Goal: Contribute content: Add original content to the website for others to see

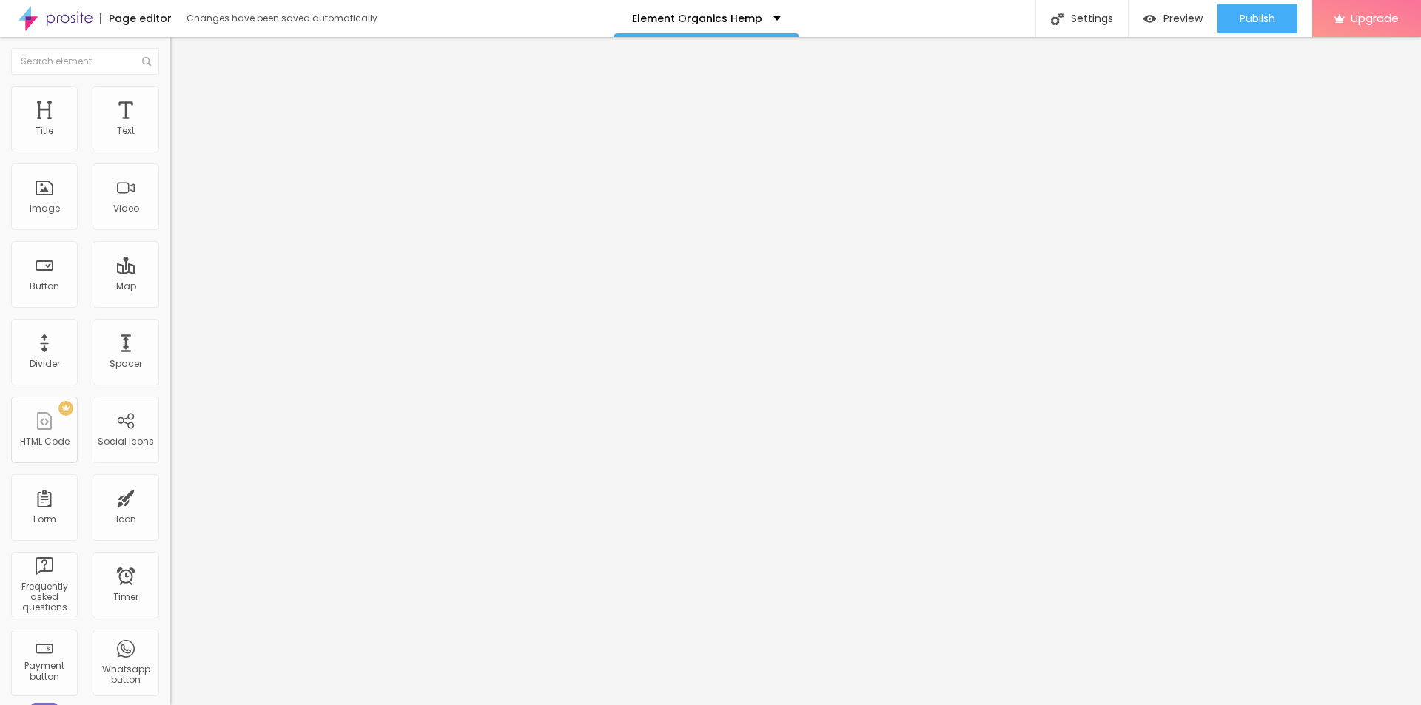
click at [181, 56] on img "button" at bounding box center [187, 54] width 12 height 12
click at [170, 127] on span "Add image" at bounding box center [200, 121] width 61 height 13
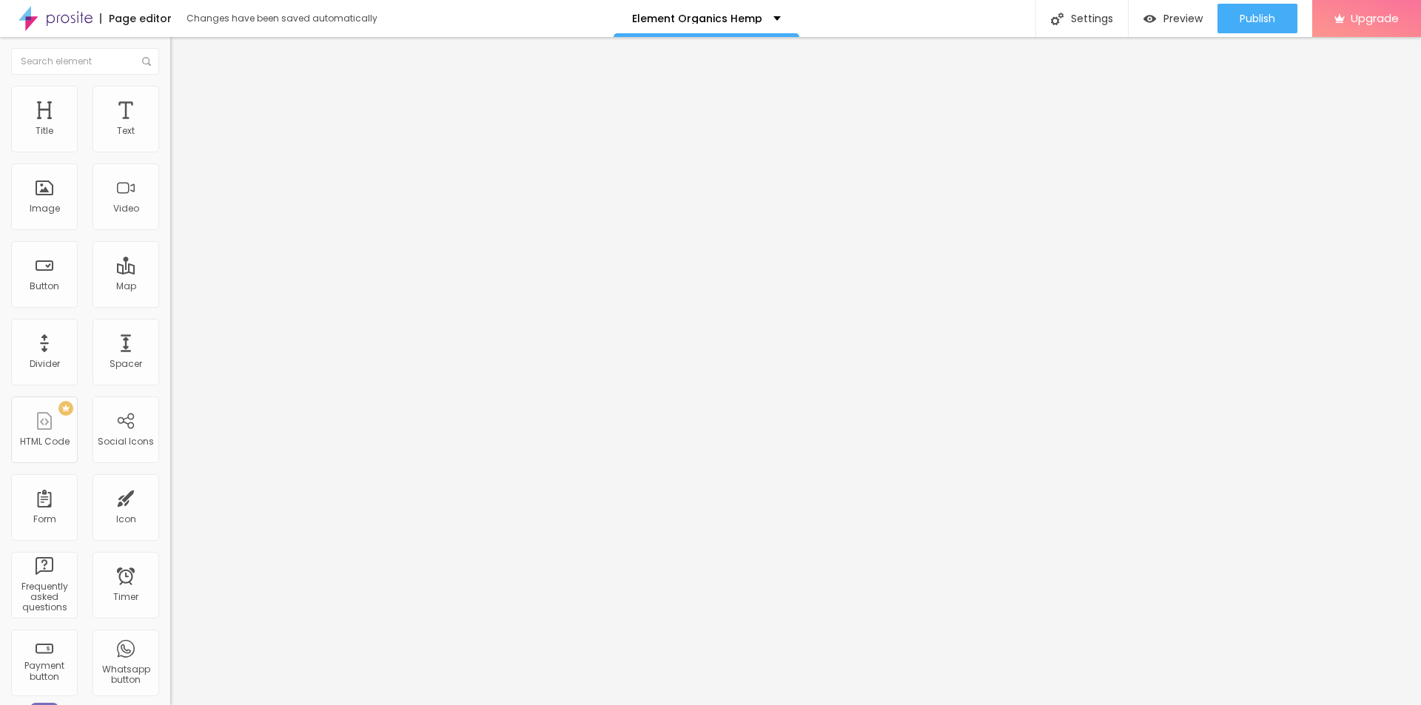
click at [170, 149] on input "text" at bounding box center [259, 142] width 178 height 15
paste input "Element Organics Hemp Gummies [GEOGRAPHIC_DATA]"
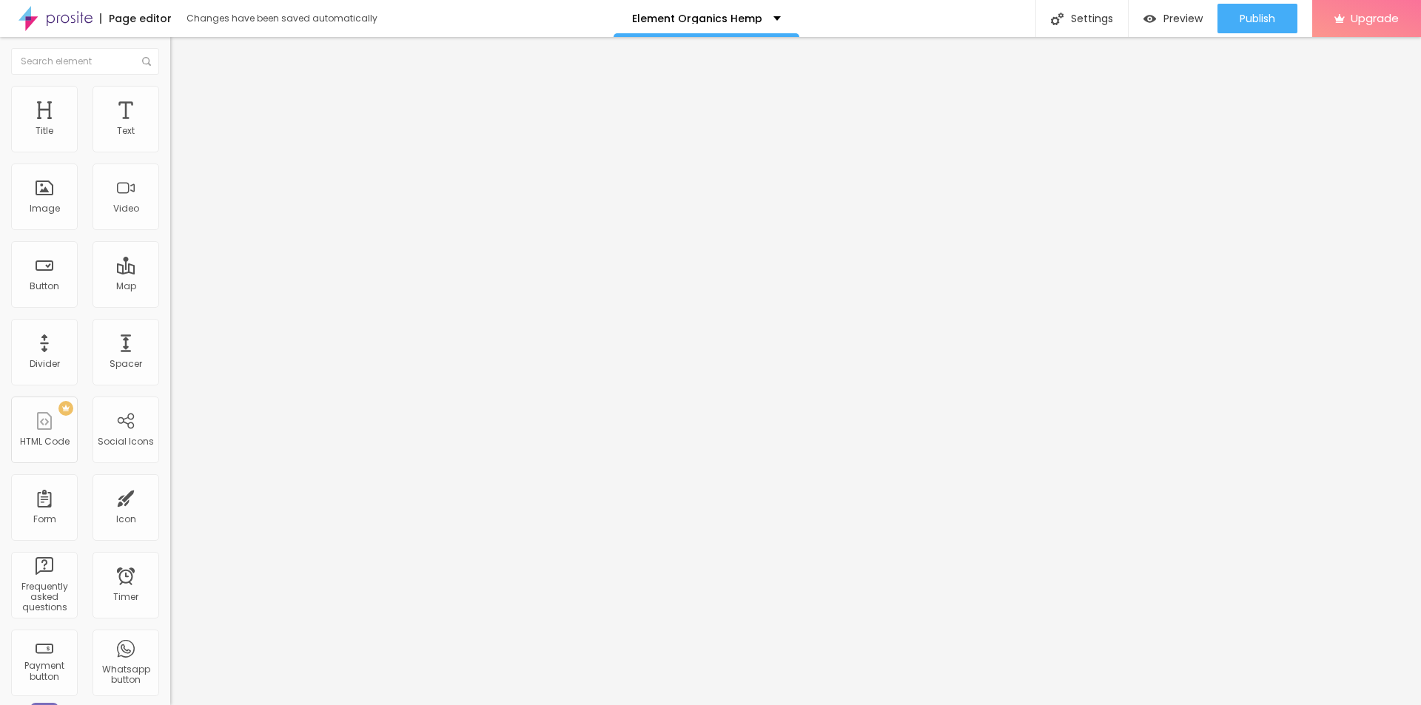
scroll to position [0, 63]
type input "Element Organics Hemp Gummies [GEOGRAPHIC_DATA]"
click at [170, 316] on div "URL https://" at bounding box center [255, 298] width 170 height 36
click at [170, 303] on input "https://" at bounding box center [259, 296] width 178 height 15
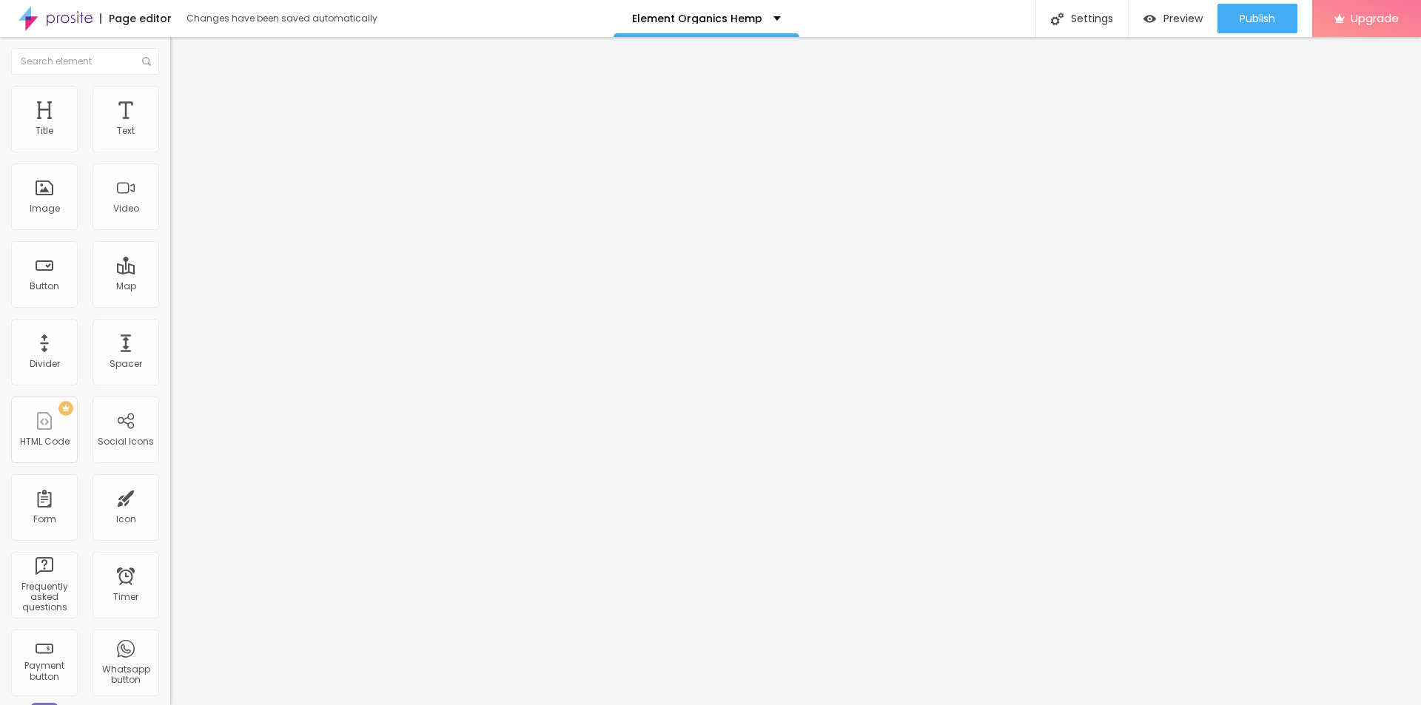
paste input "[DOMAIN_NAME][URL]"
type input "[URL][DOMAIN_NAME]"
click at [170, 212] on div at bounding box center [255, 195] width 170 height 36
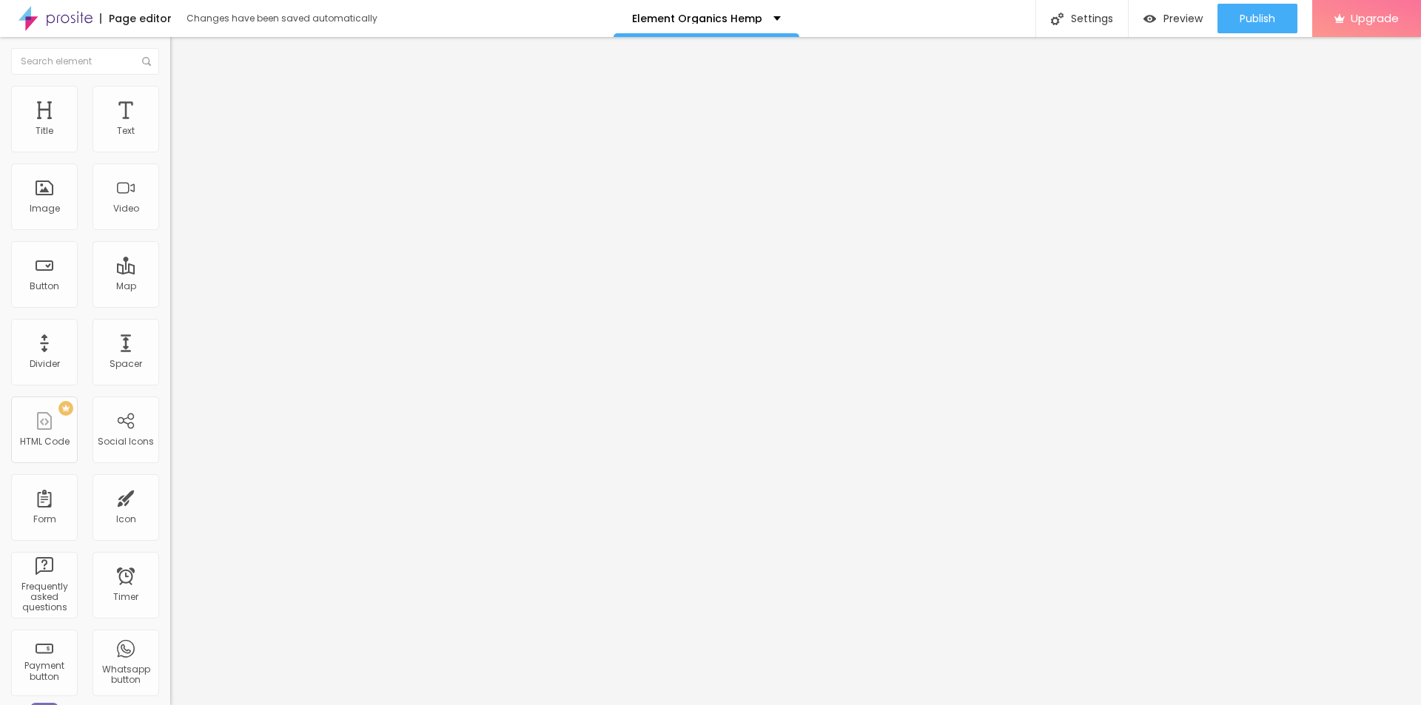
click at [170, 211] on img at bounding box center [175, 206] width 10 height 10
click at [170, 199] on img at bounding box center [175, 194] width 10 height 10
click at [170, 232] on span "Original" at bounding box center [188, 225] width 36 height 13
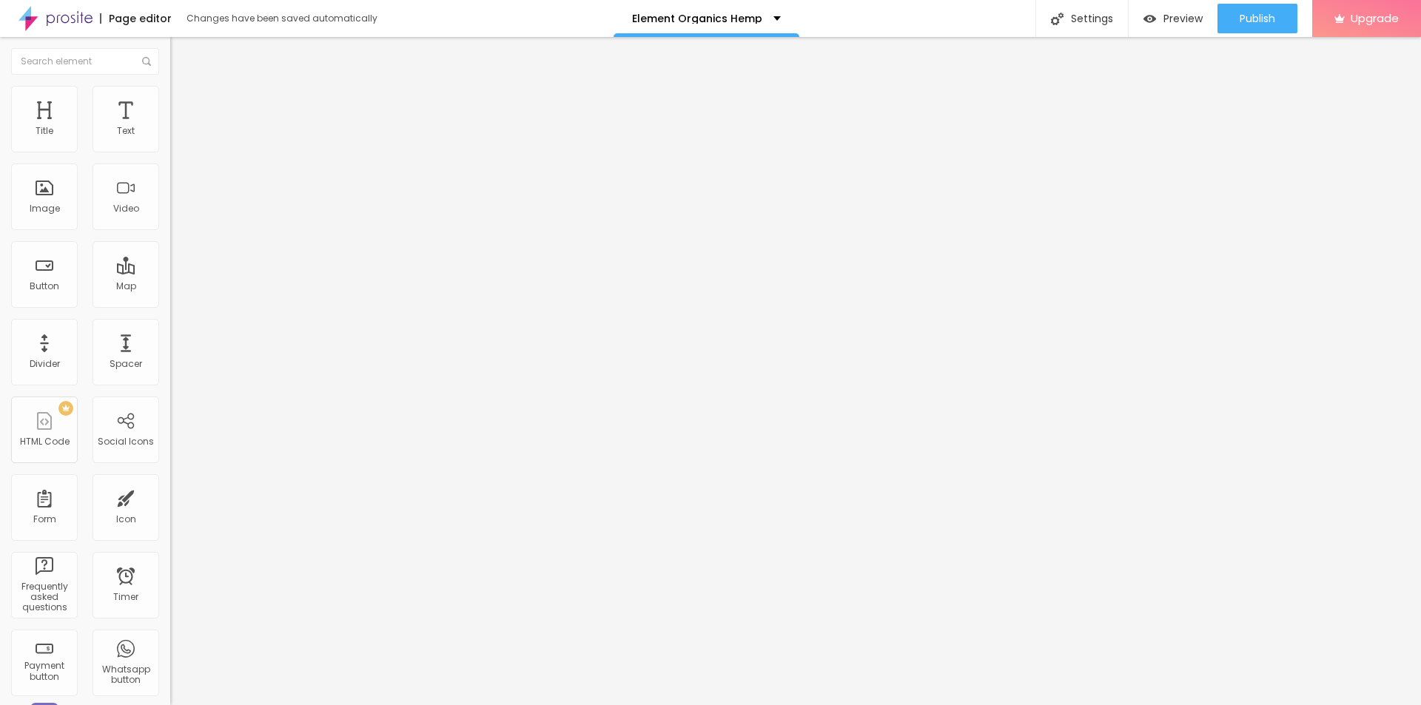
click at [170, 232] on span "Original" at bounding box center [188, 225] width 36 height 13
click at [170, 92] on ul "Content Style Advanced" at bounding box center [255, 93] width 170 height 44
click at [170, 88] on img at bounding box center [176, 92] width 13 height 13
drag, startPoint x: 147, startPoint y: 155, endPoint x: 118, endPoint y: 156, distance: 28.2
click at [170, 153] on div at bounding box center [255, 146] width 170 height 13
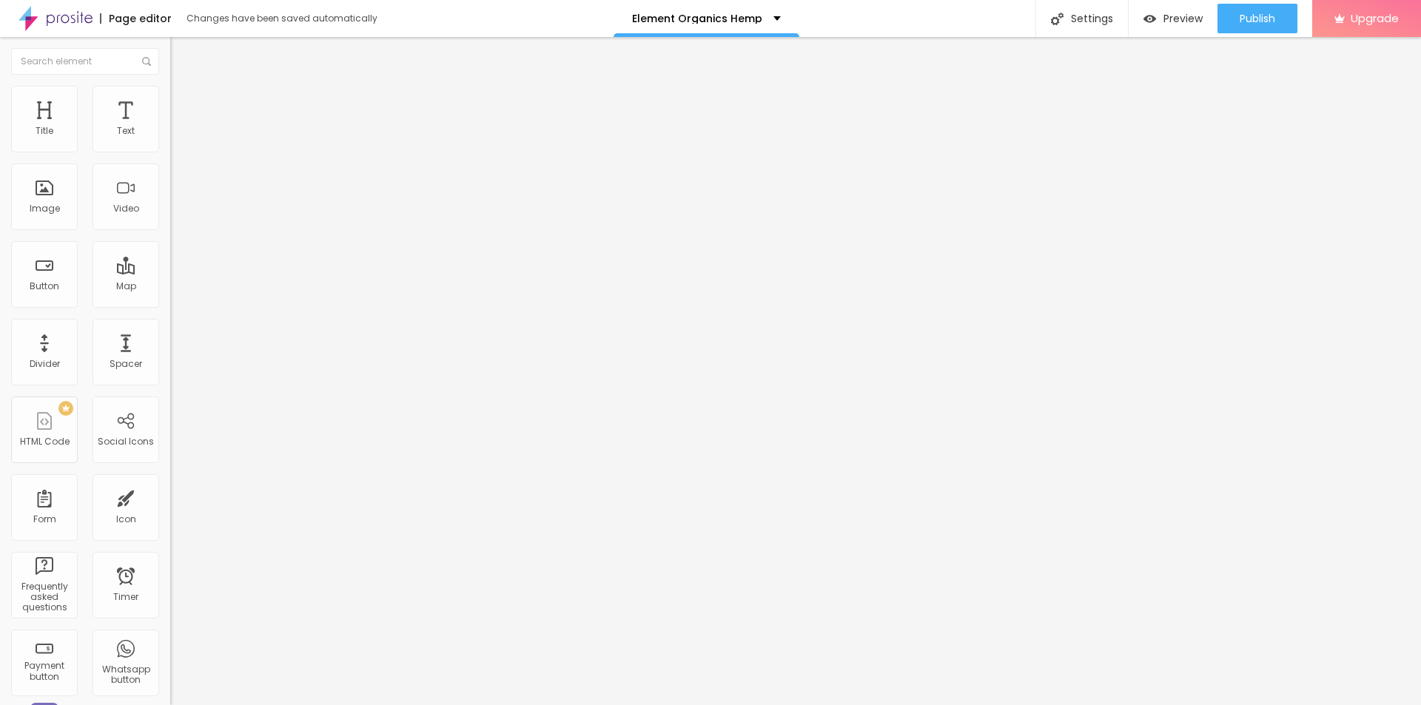
type input "75"
click at [170, 152] on input "range" at bounding box center [217, 146] width 95 height 12
click at [176, 215] on icon "button" at bounding box center [180, 210] width 9 height 9
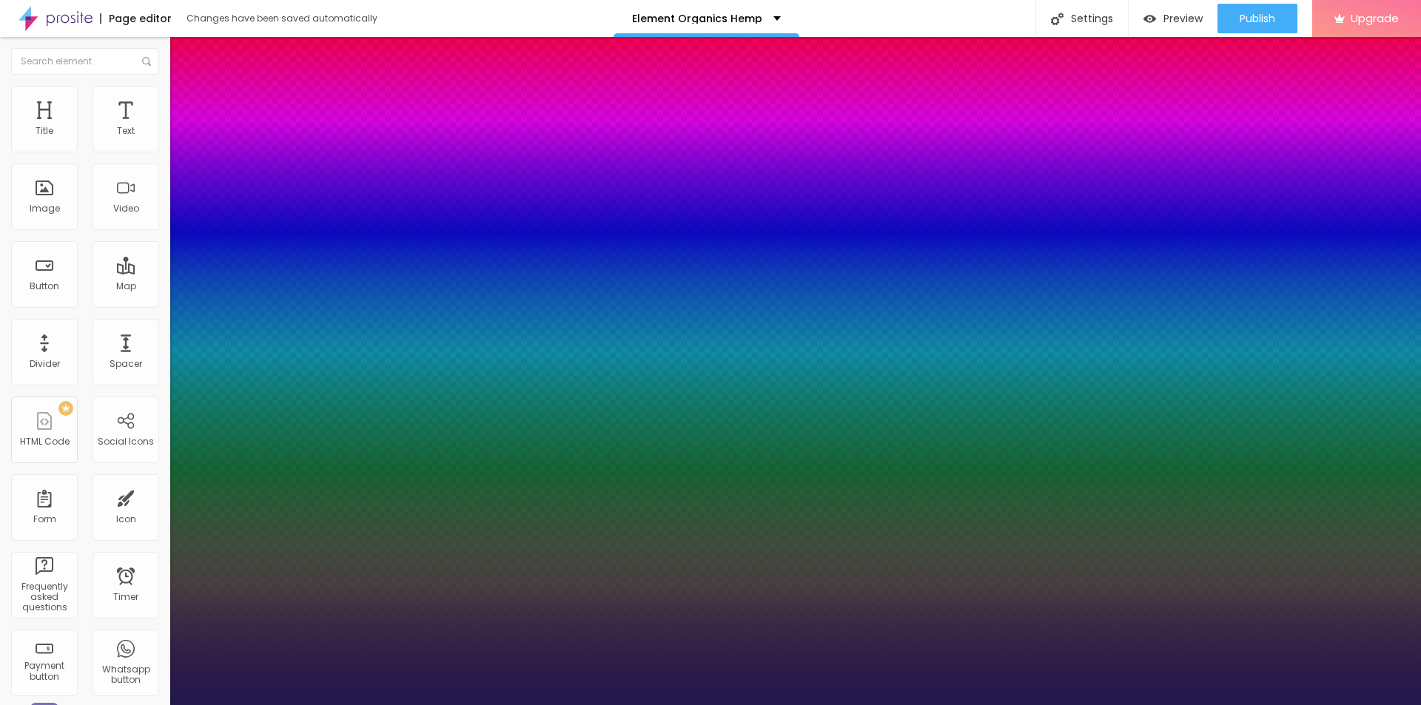
type input "16"
type input "1"
type input "17"
type input "1"
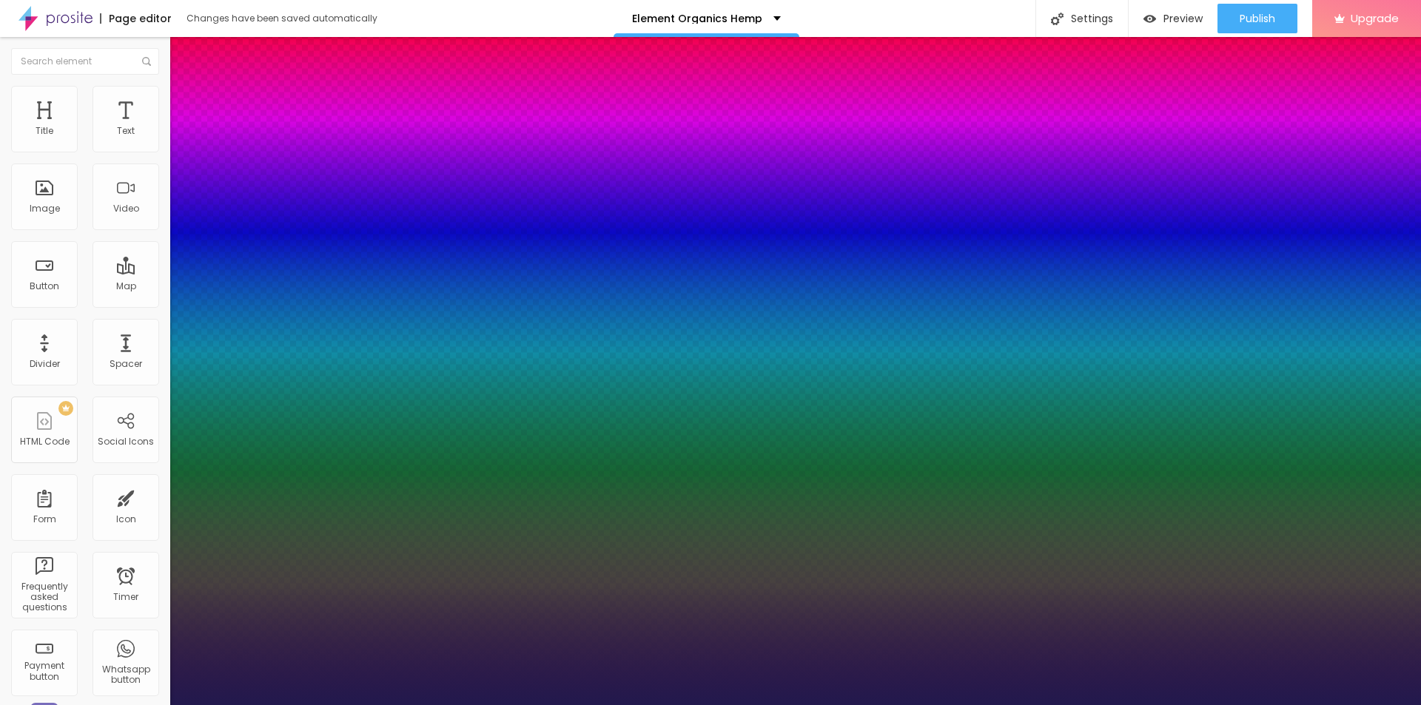
type input "18"
type input "1"
type input "20"
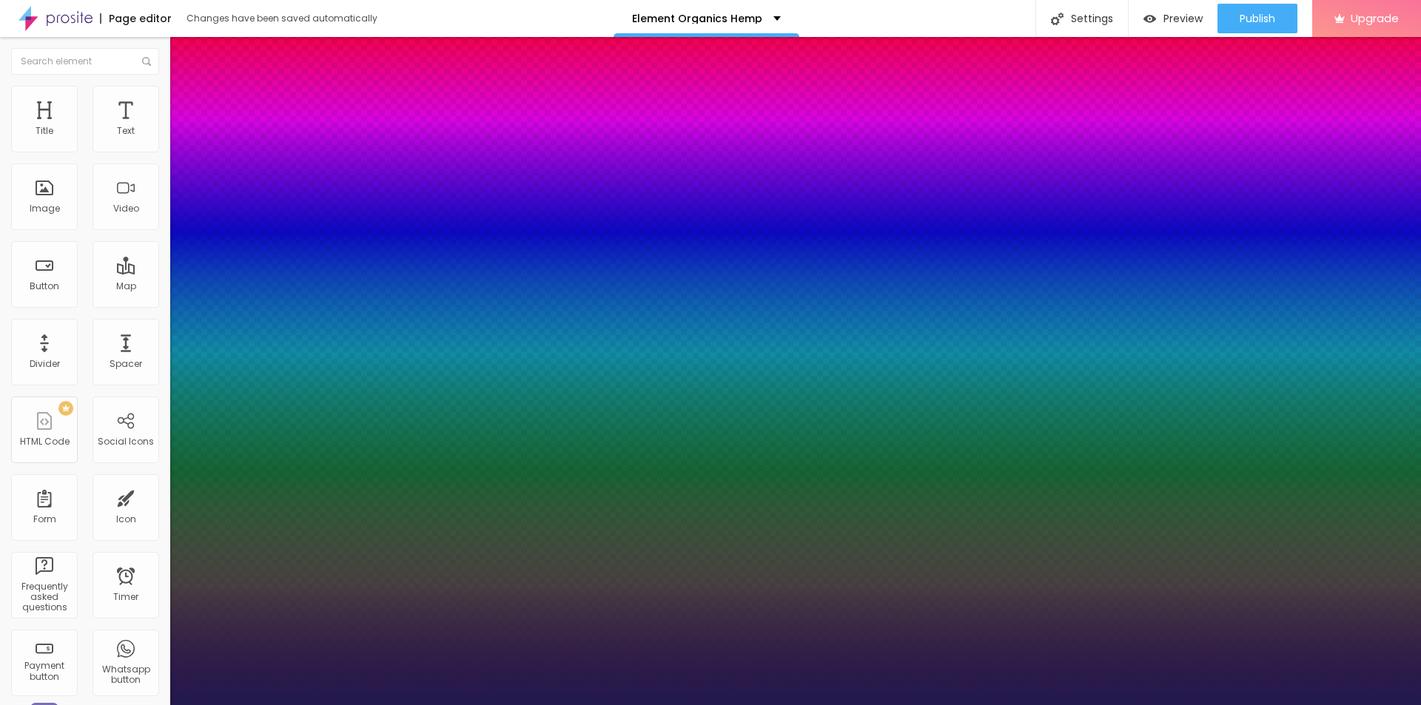
type input "1"
type input "22"
type input "1"
type input "23"
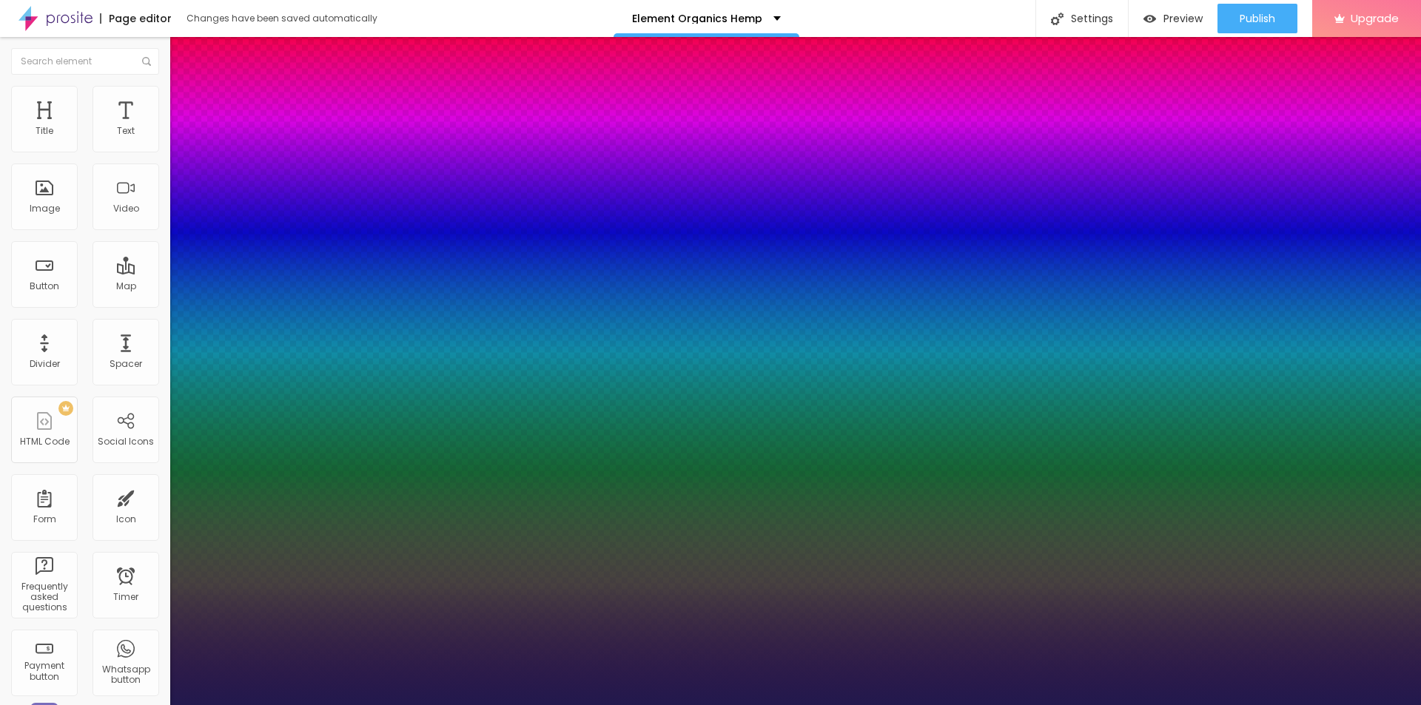
type input "23"
type input "1"
type input "24"
type input "1"
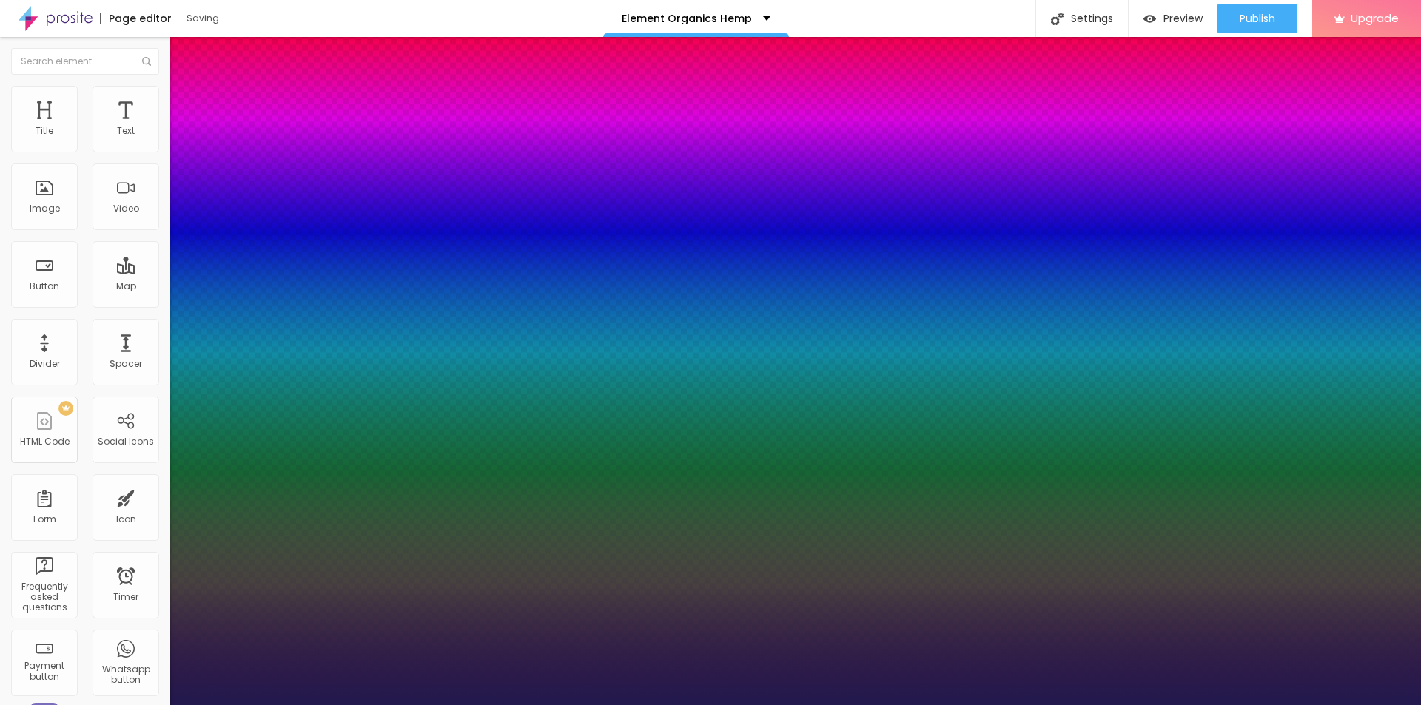
drag, startPoint x: 197, startPoint y: 417, endPoint x: 209, endPoint y: 420, distance: 12.2
type input "24"
type input "1"
click at [675, 705] on div at bounding box center [710, 705] width 1421 height 0
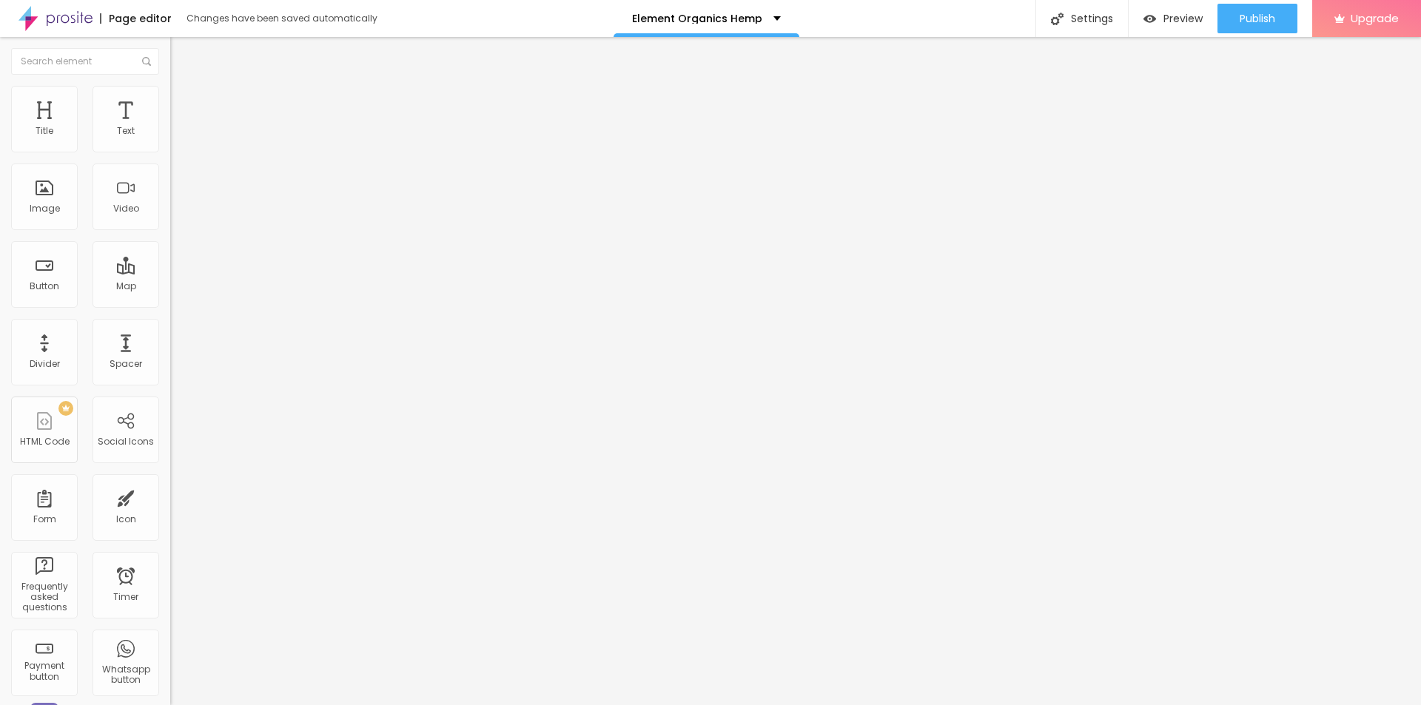
click at [170, 139] on input "Click me" at bounding box center [259, 131] width 178 height 15
paste input "👇❗❗Shop Now❗❗👇"
drag, startPoint x: 61, startPoint y: 163, endPoint x: 39, endPoint y: 166, distance: 21.7
click at [170, 139] on input "👇❗❗Shop Now❗❗👇" at bounding box center [259, 131] width 178 height 15
paste input "Shop"
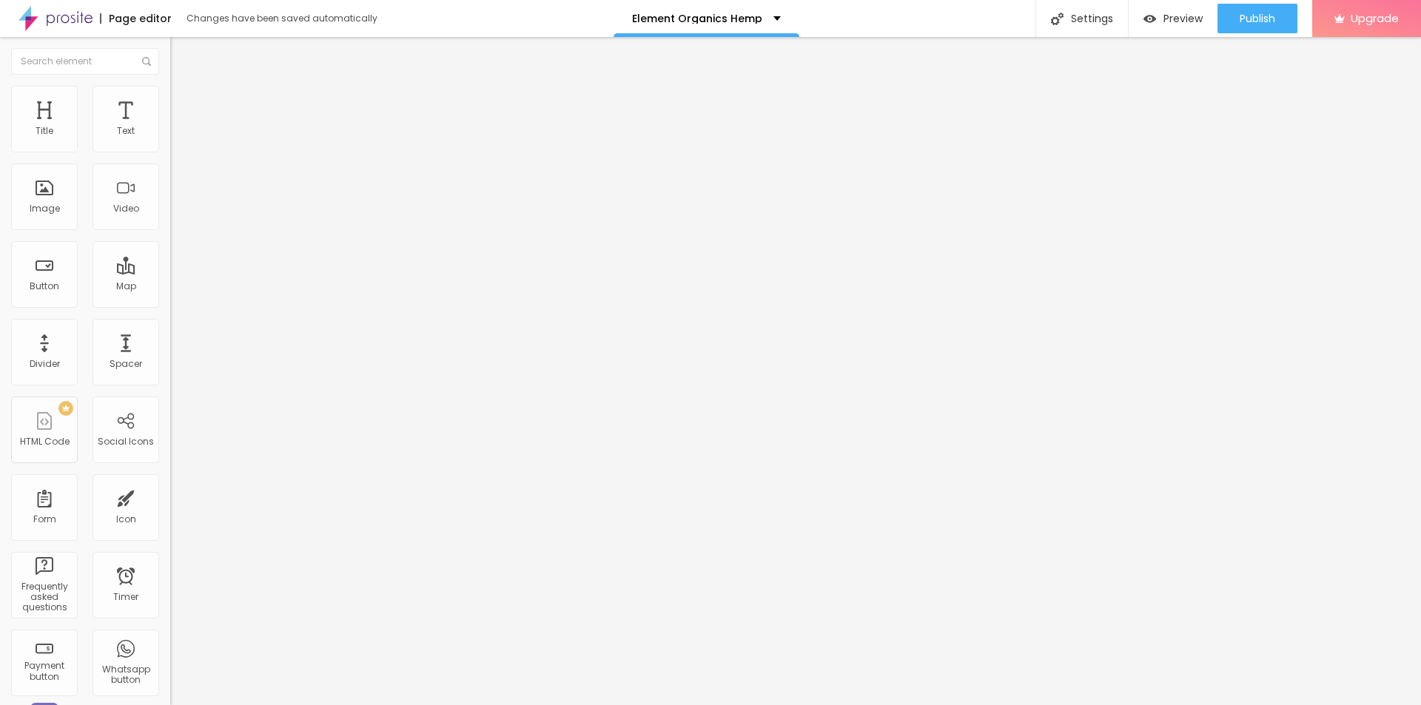
type input "👇❗❗Shop Now❗❗👇"
click at [170, 305] on input "https://" at bounding box center [259, 297] width 178 height 15
paste input "[DOMAIN_NAME][URL]"
type input "[URL][DOMAIN_NAME]"
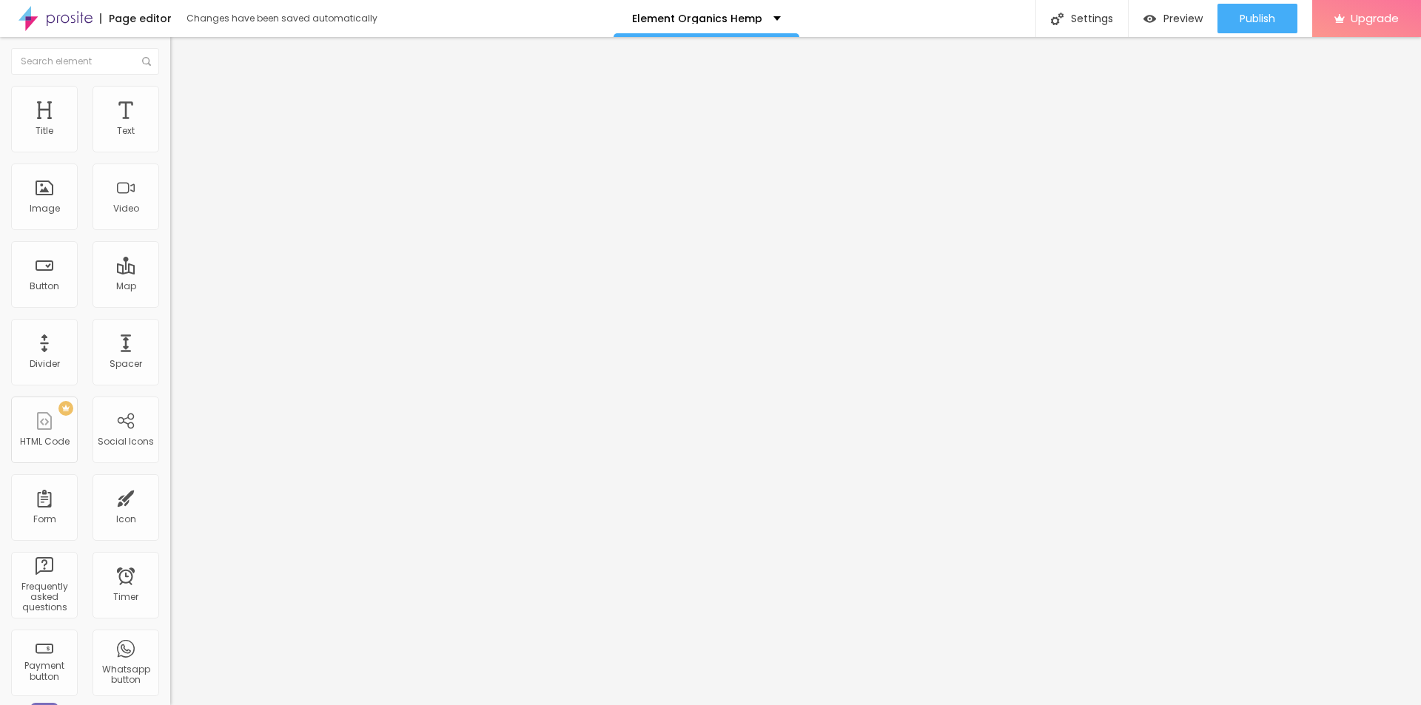
scroll to position [0, 0]
click at [1244, 19] on span "Publish" at bounding box center [1258, 19] width 36 height 12
click at [1177, 108] on link "View page" at bounding box center [1214, 103] width 133 height 10
click at [64, 7] on img at bounding box center [56, 18] width 74 height 37
